Goal: Find specific page/section: Find specific page/section

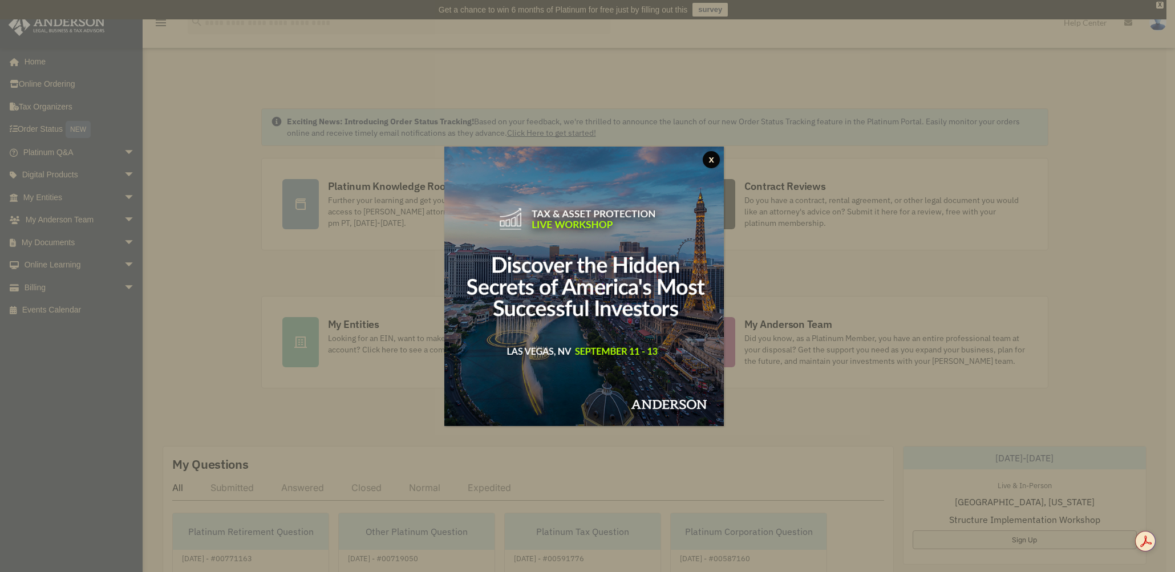
click at [711, 158] on button "x" at bounding box center [711, 159] width 17 height 17
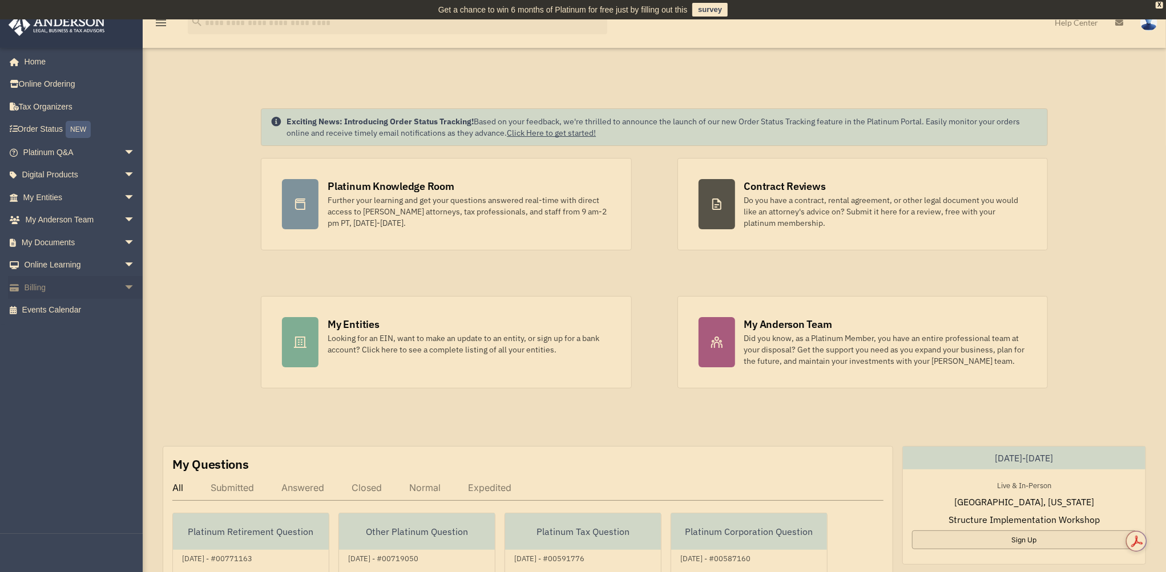
click at [43, 289] on link "Billing arrow_drop_down" at bounding box center [80, 287] width 144 height 23
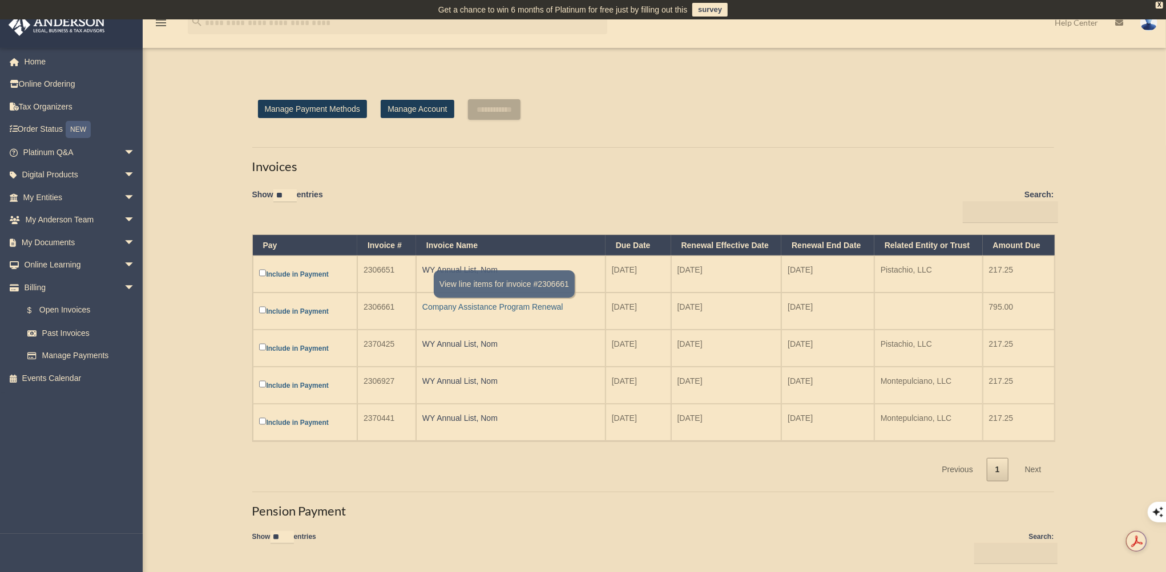
click at [464, 308] on div "Company Assistance Program Renewal" at bounding box center [510, 307] width 177 height 16
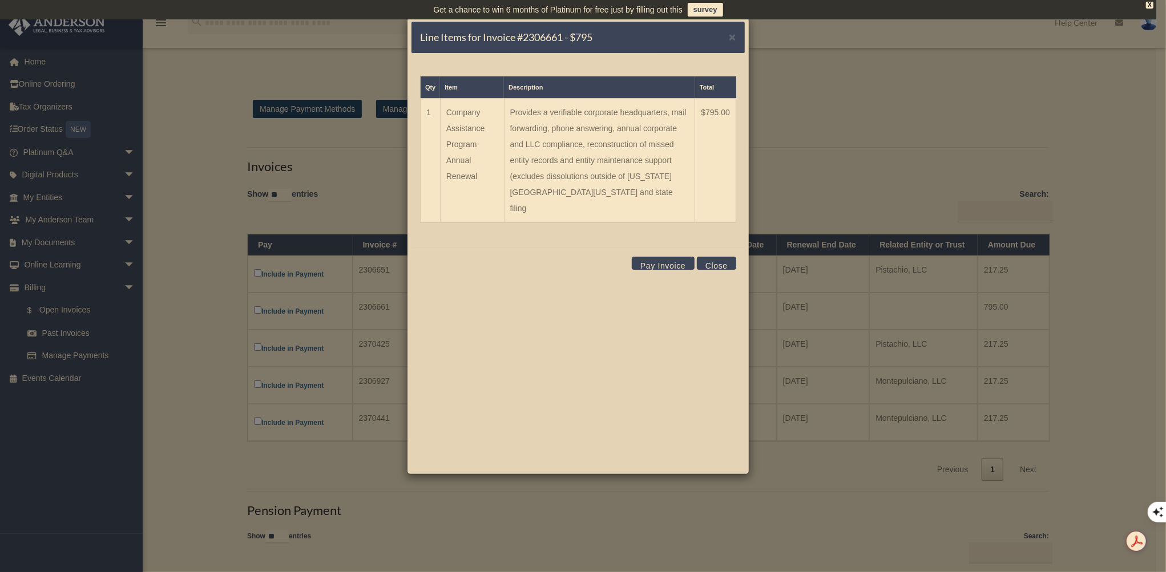
click at [706, 257] on button "Close" at bounding box center [716, 263] width 39 height 13
